Goal: Consume media (video, audio)

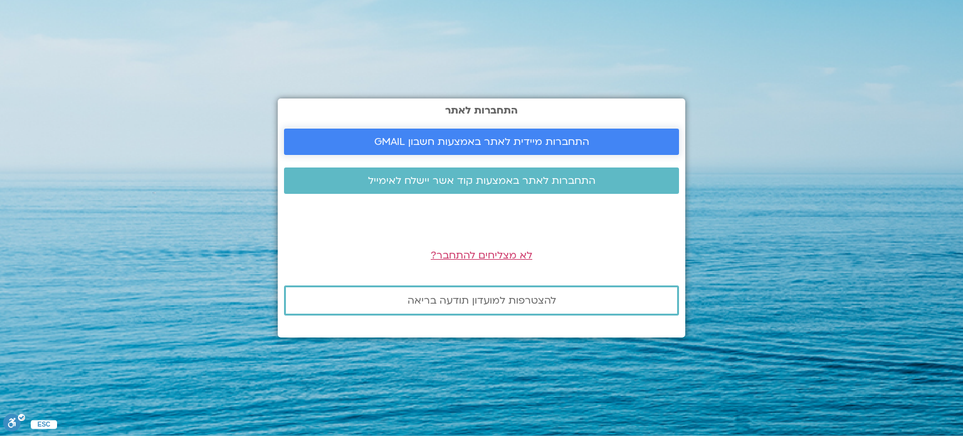
click at [505, 144] on span "התחברות מיידית לאתר באמצעות חשבון GMAIL" at bounding box center [481, 141] width 215 height 11
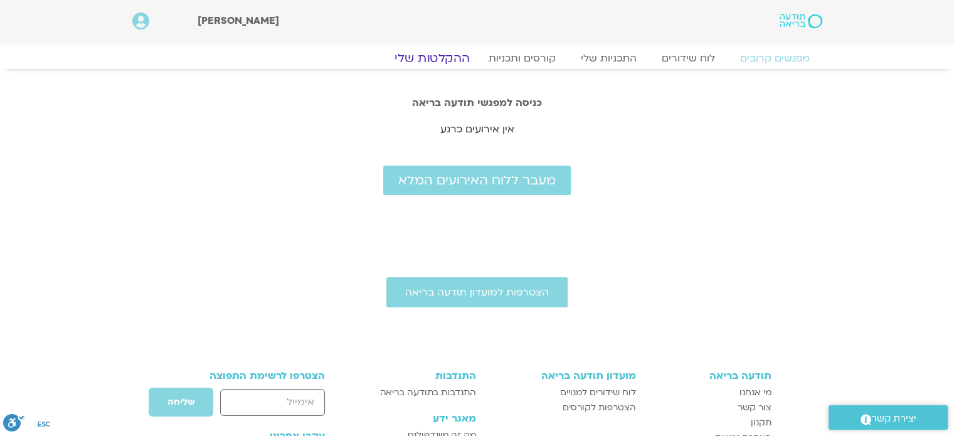
click at [452, 56] on link "ההקלטות שלי" at bounding box center [431, 58] width 105 height 15
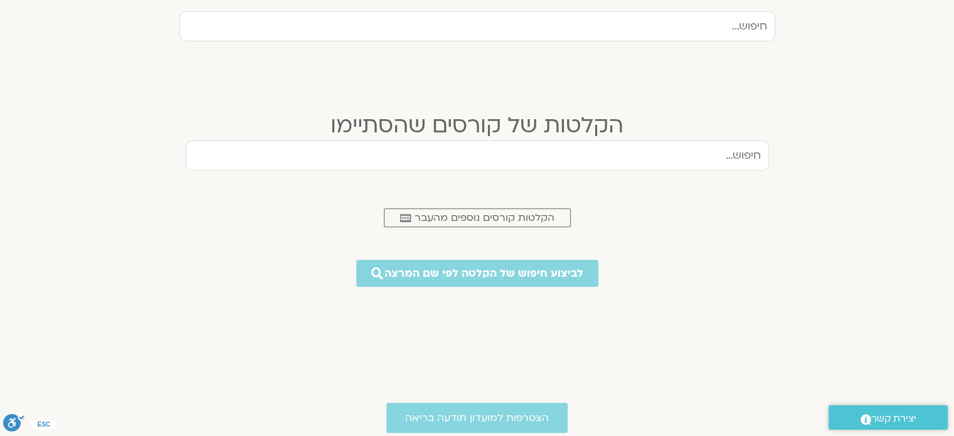
scroll to position [439, 0]
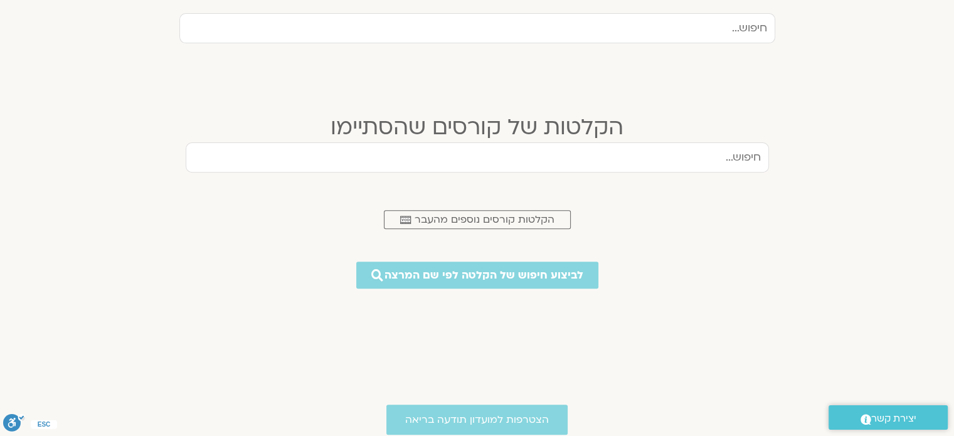
click at [759, 152] on input "text" at bounding box center [477, 157] width 583 height 30
type input "קונסטלציה"
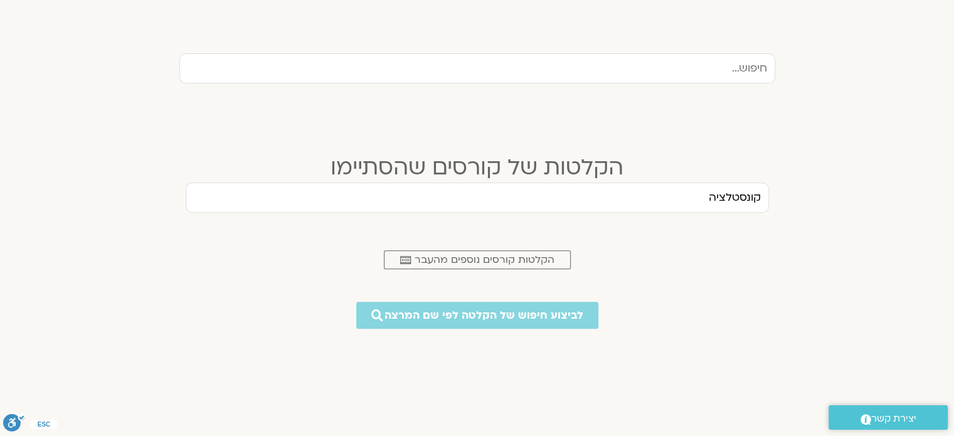
scroll to position [400, 0]
drag, startPoint x: 702, startPoint y: 200, endPoint x: 827, endPoint y: 215, distance: 125.7
click at [827, 215] on section "הקלטות של קורסים שהסתיימו קונסטלציה .cls-1,.cls-2{stroke-width:0px;}.cls-2{fill…" at bounding box center [477, 242] width 954 height 263
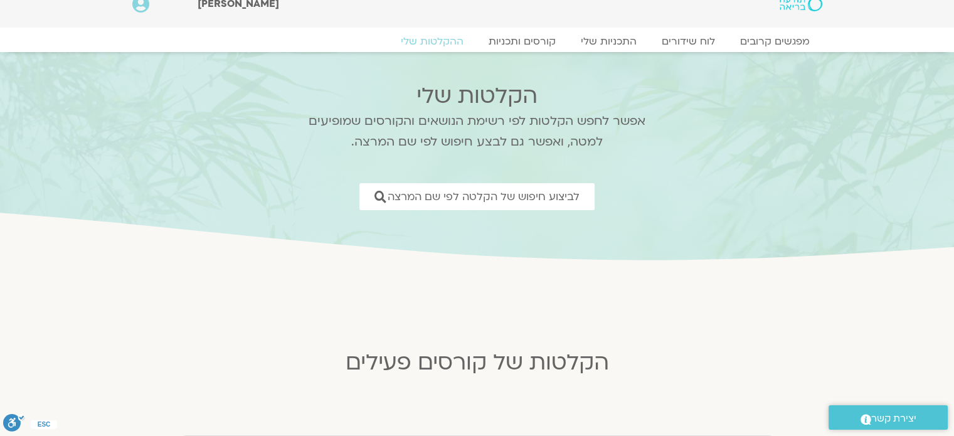
scroll to position [0, 0]
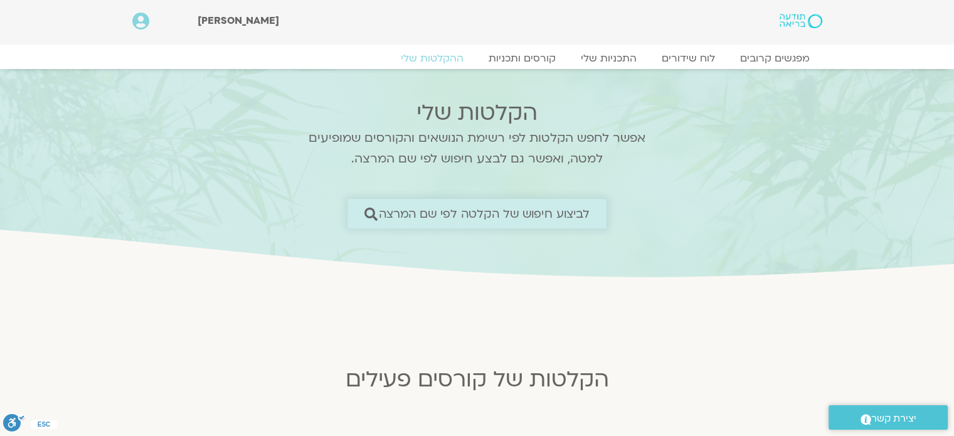
click at [488, 213] on span "לביצוע חיפוש של הקלטה לפי שם המרצה" at bounding box center [484, 213] width 211 height 13
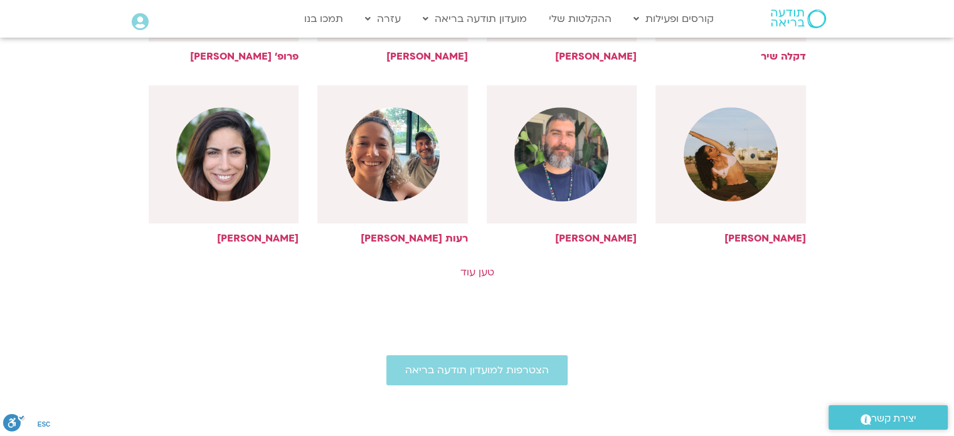
scroll to position [718, 0]
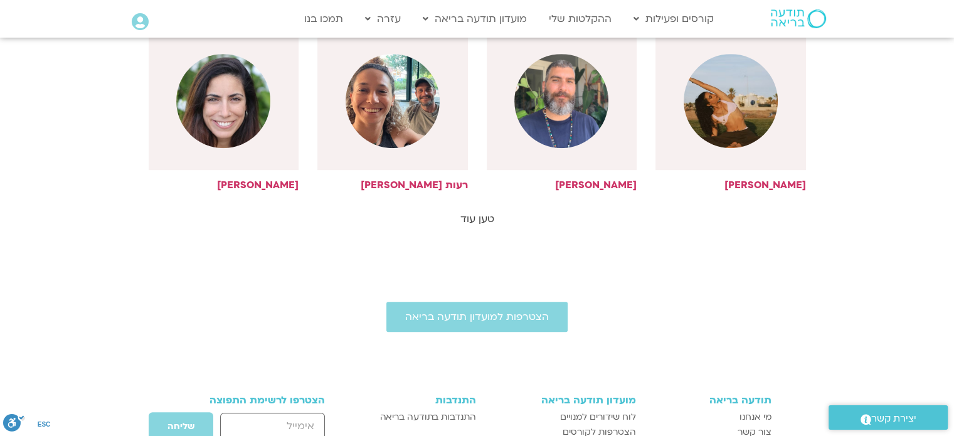
click at [482, 218] on link "טען עוד" at bounding box center [477, 219] width 34 height 14
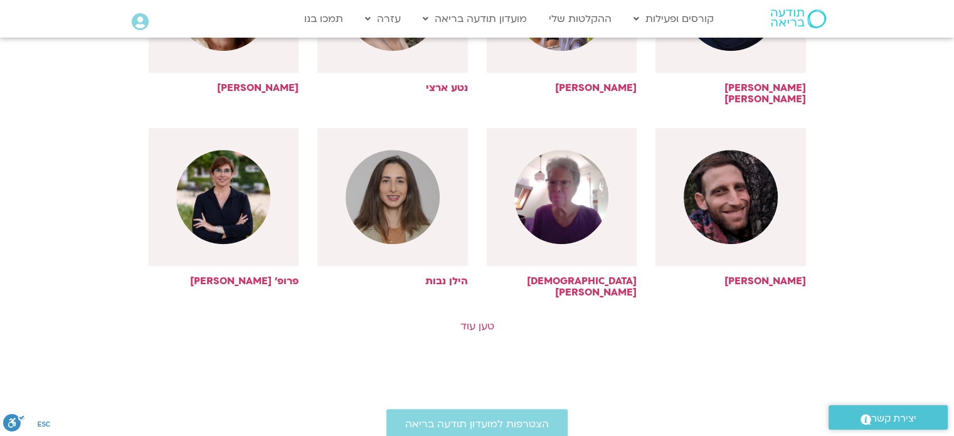
scroll to position [1192, 0]
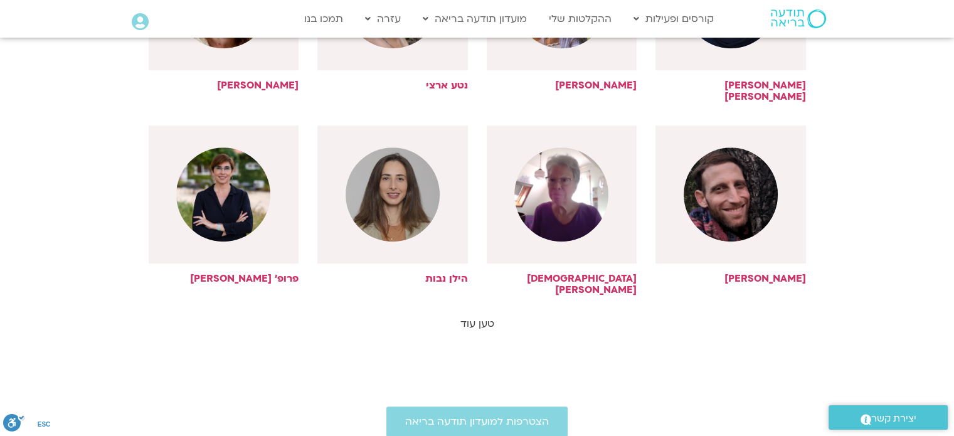
click at [477, 317] on link "טען עוד" at bounding box center [477, 324] width 34 height 14
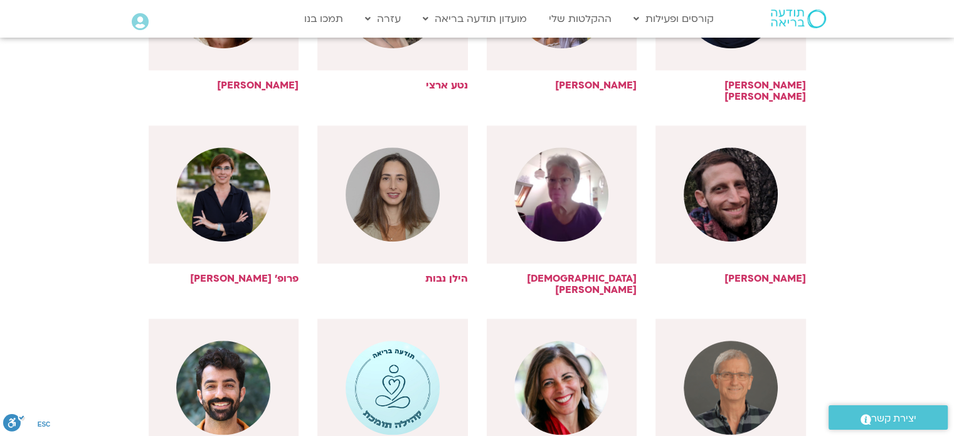
click at [572, 363] on img at bounding box center [561, 388] width 94 height 94
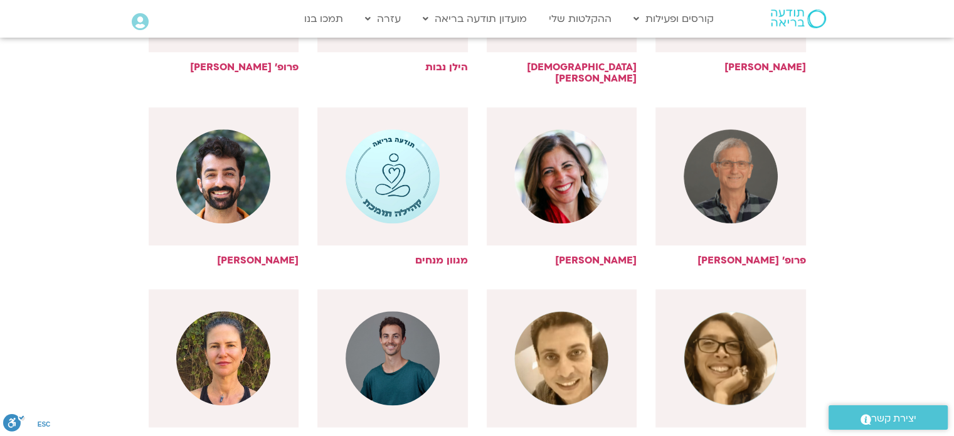
scroll to position [1475, 0]
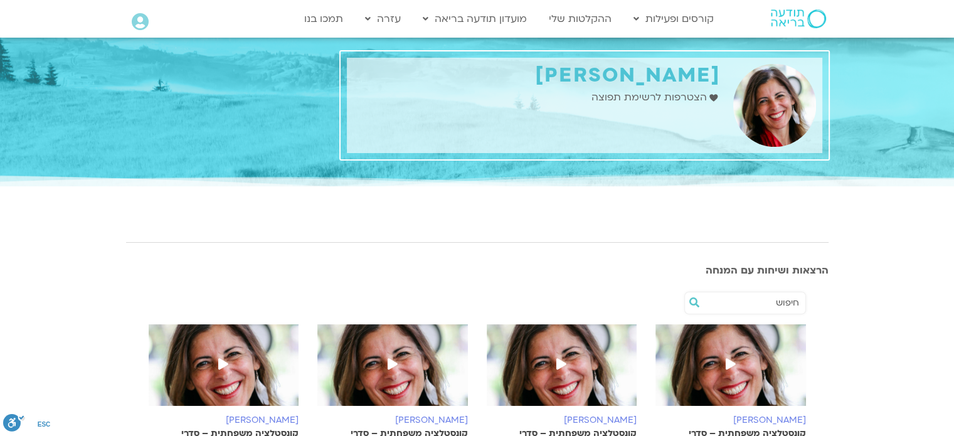
click at [566, 124] on div "[PERSON_NAME] כתובת: [PERSON_NAME] שפות: עברית Fill 1 Created with Sketch. הצטר…" at bounding box center [537, 105] width 380 height 95
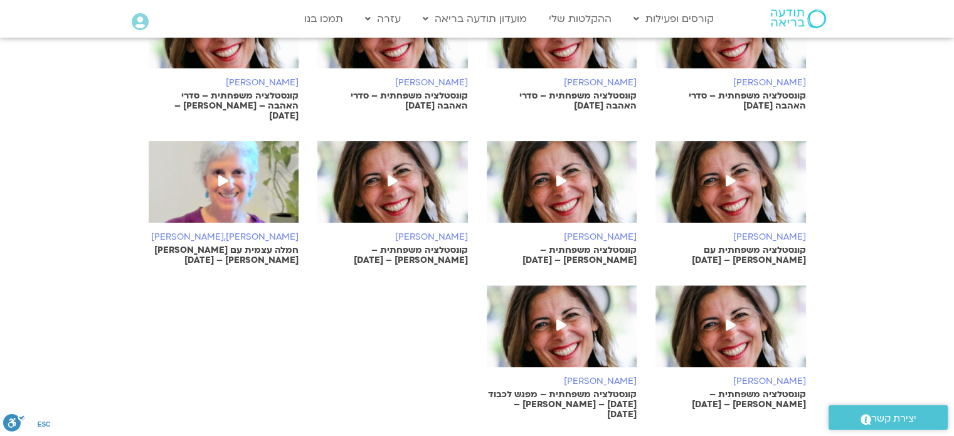
scroll to position [330, 0]
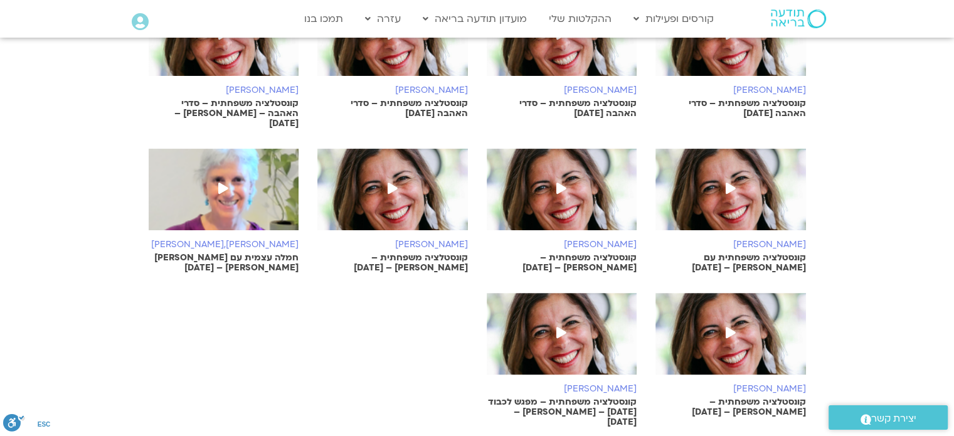
click at [563, 183] on icon at bounding box center [561, 188] width 10 height 11
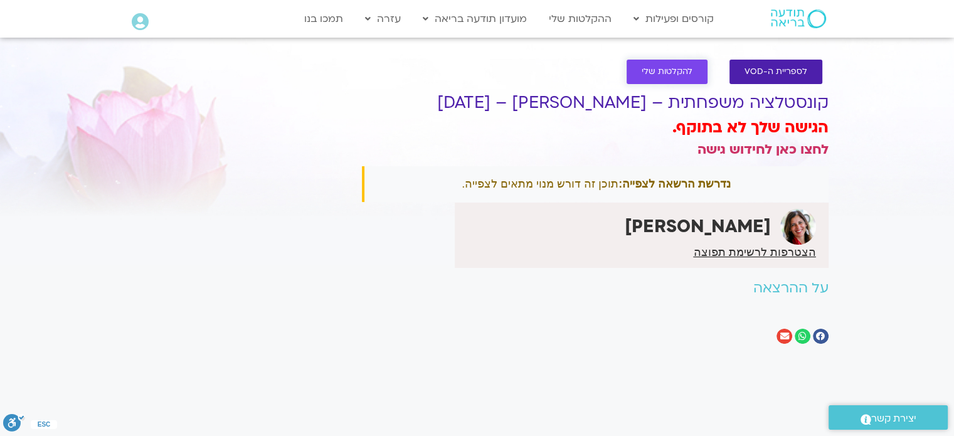
click at [677, 64] on link "להקלטות שלי" at bounding box center [667, 72] width 81 height 24
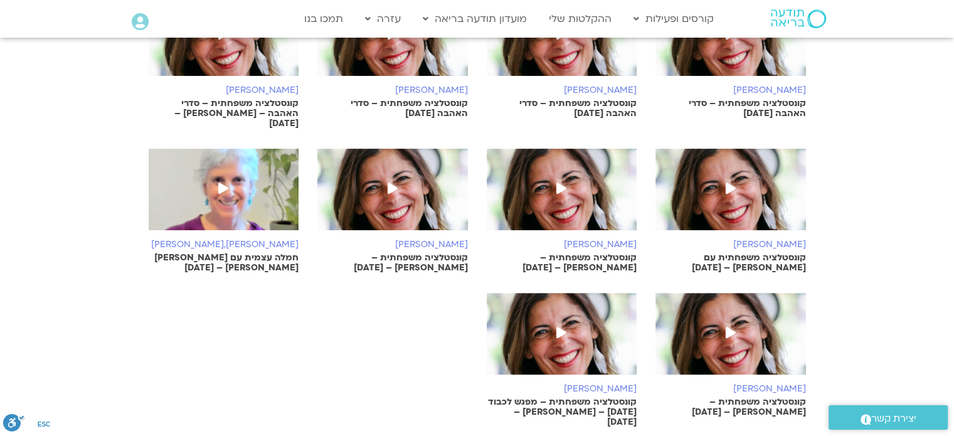
click at [240, 108] on p "קונסטלציה משפחתית – סדרי האהבה – [PERSON_NAME] – [DATE]" at bounding box center [224, 113] width 151 height 30
click at [729, 183] on icon at bounding box center [731, 188] width 10 height 11
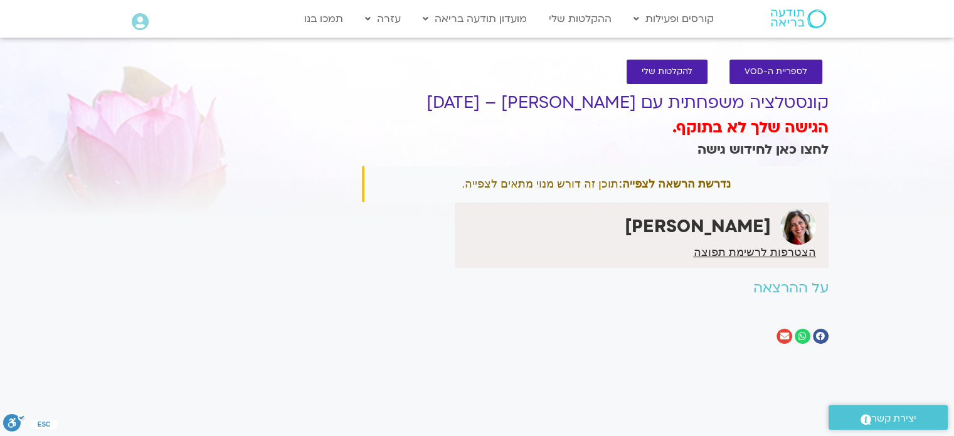
click at [729, 157] on link "לחצו כאן לחידוש גישה" at bounding box center [762, 149] width 131 height 18
click at [752, 152] on link "לחצו כאן לחידוש גישה" at bounding box center [762, 149] width 131 height 18
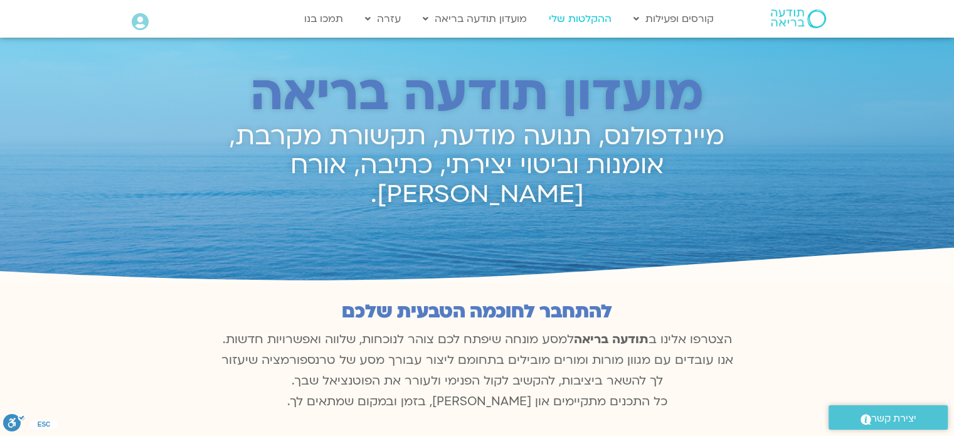
click at [596, 14] on link "ההקלטות שלי" at bounding box center [579, 19] width 75 height 24
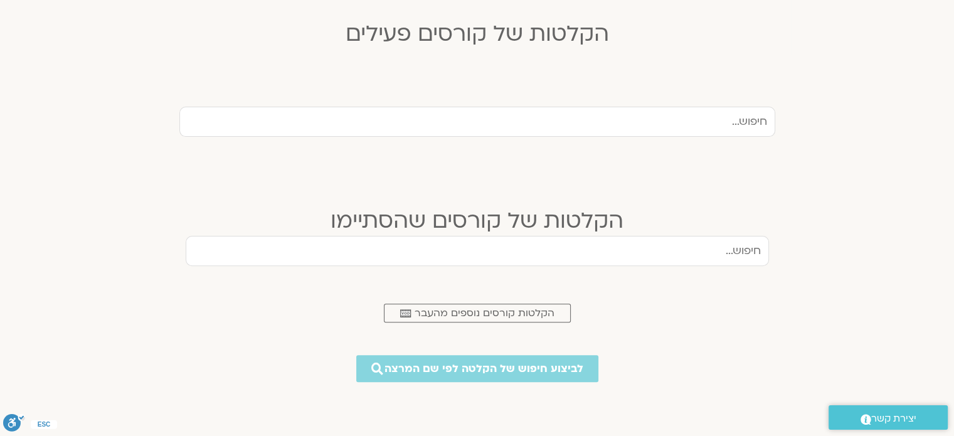
scroll to position [344, 0]
click at [734, 250] on input "text" at bounding box center [477, 253] width 583 height 30
type input "קונסטלציה"
